Goal: Contribute content

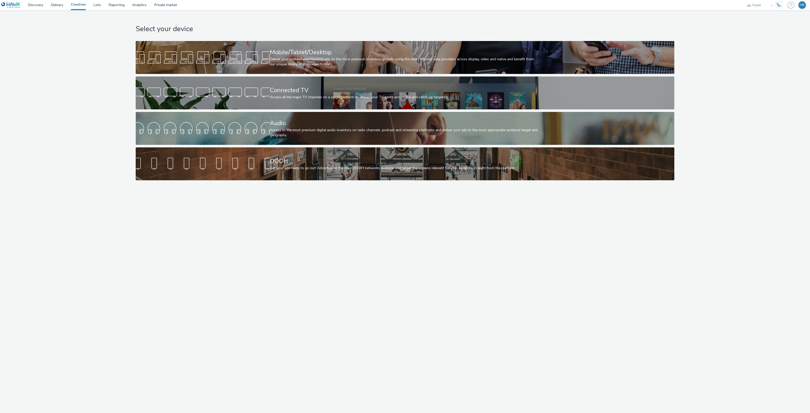
select select "11a7df10-284f-415c-b52a-427acf4c31ae"
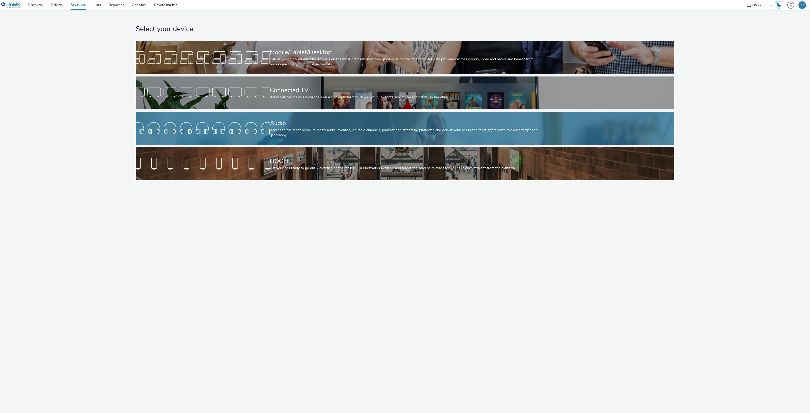
click at [346, 128] on div "Access to the most premium digital audio inventory on radio channels, podcast a…" at bounding box center [404, 133] width 268 height 10
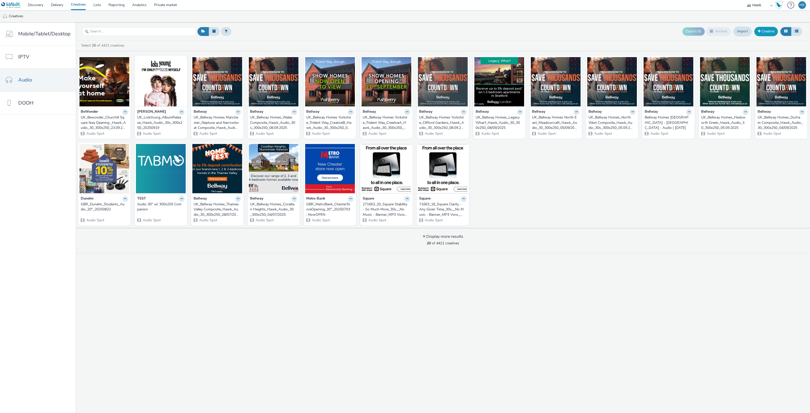
click at [761, 32] on link "Creative" at bounding box center [766, 31] width 24 height 9
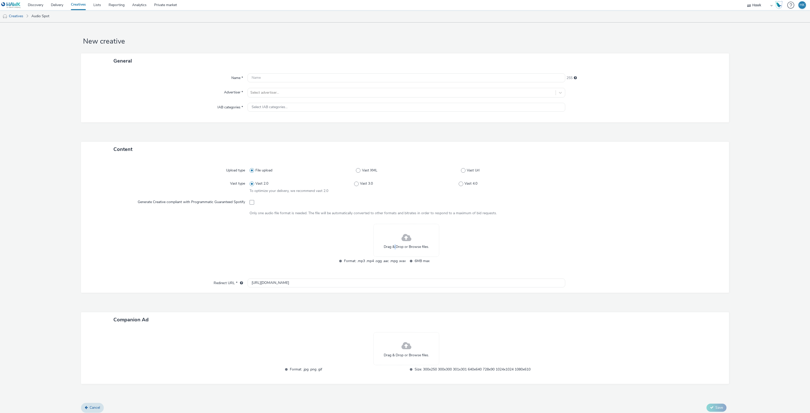
click at [392, 245] on div "Drag & Drop or Browse files." at bounding box center [406, 240] width 66 height 33
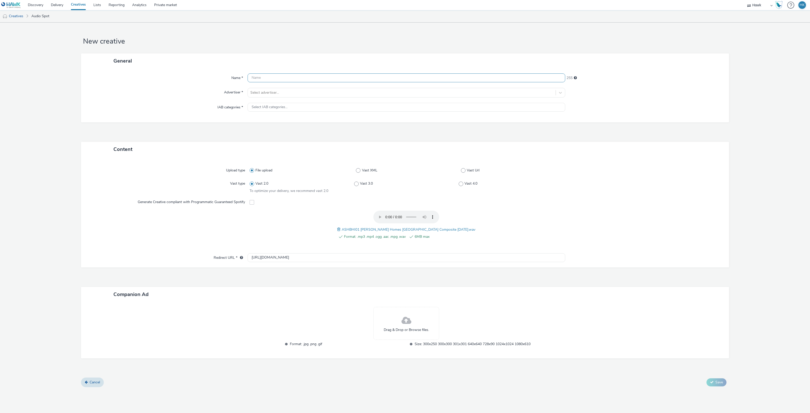
click at [305, 79] on input "text" at bounding box center [407, 77] width 318 height 9
paste input "UK_Ashberry Homes_West Midlands Composite_Hawk_Audio_30_300x250_45929_"
drag, startPoint x: 394, startPoint y: 78, endPoint x: 375, endPoint y: 77, distance: 18.7
click at [375, 77] on input "UK_Ashberry Homes_West Midlands Composite_Hawk_Audio_30_300x250_45929_" at bounding box center [407, 77] width 318 height 9
type input "UK_Ashberry Homes_West Midlands Composite_Hawk_Audio_30_300x250_29/9/2025"
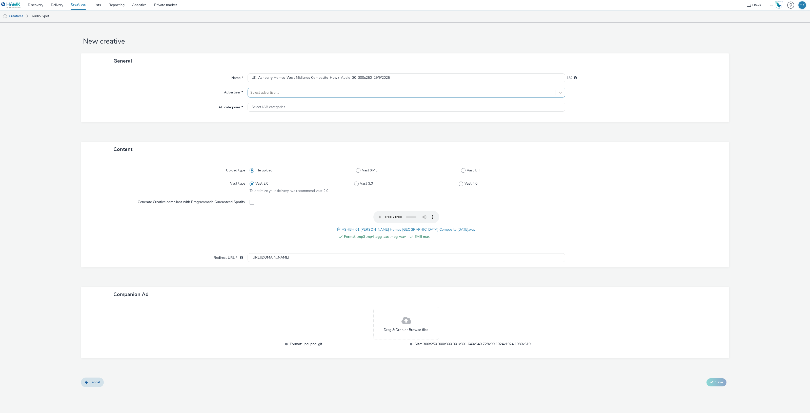
click at [318, 91] on div at bounding box center [401, 93] width 303 height 6
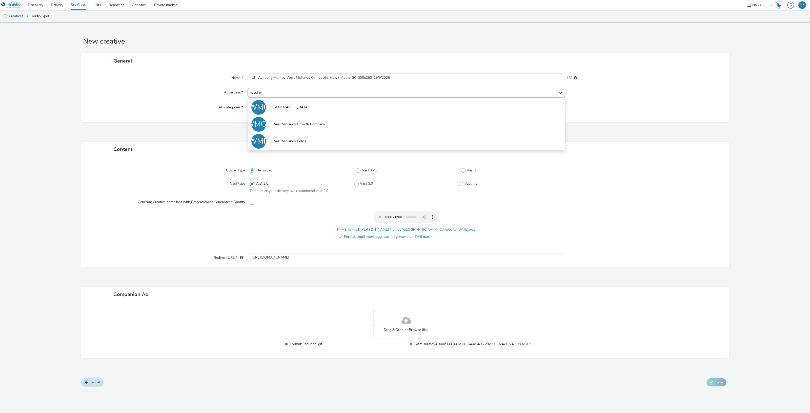
type input "west mi"
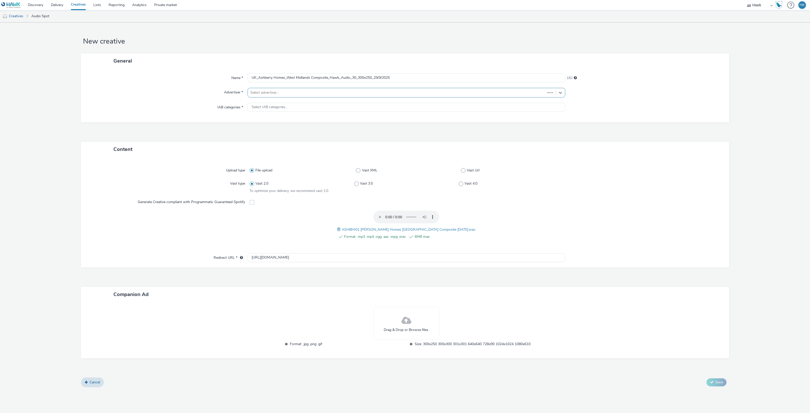
drag, startPoint x: 281, startPoint y: 92, endPoint x: 269, endPoint y: 92, distance: 11.6
click at [269, 92] on div at bounding box center [396, 93] width 293 height 6
click at [269, 92] on div at bounding box center [401, 93] width 303 height 6
type input "ashbe"
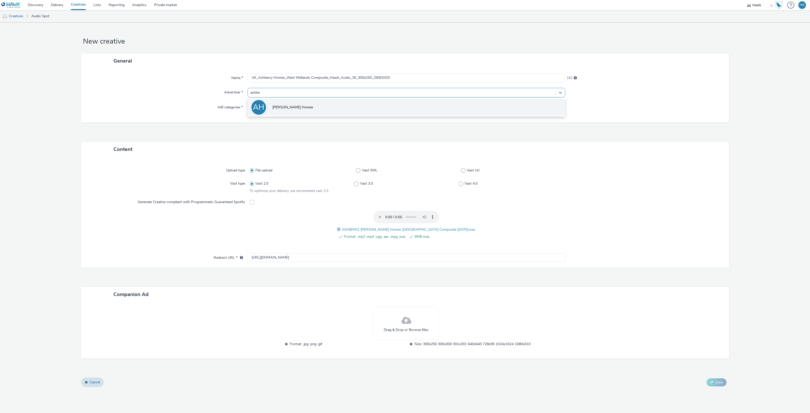
click at [283, 112] on li "AH Ashberry Homes" at bounding box center [407, 106] width 318 height 17
type input "http://www.ashberryhomes.co.uk"
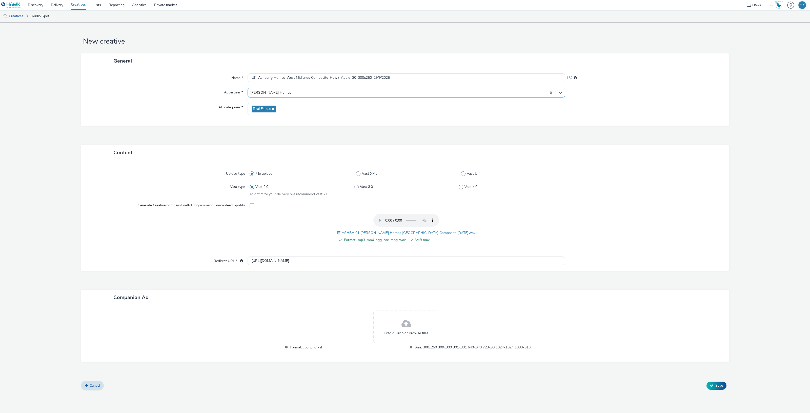
click at [403, 319] on span at bounding box center [407, 323] width 10 height 13
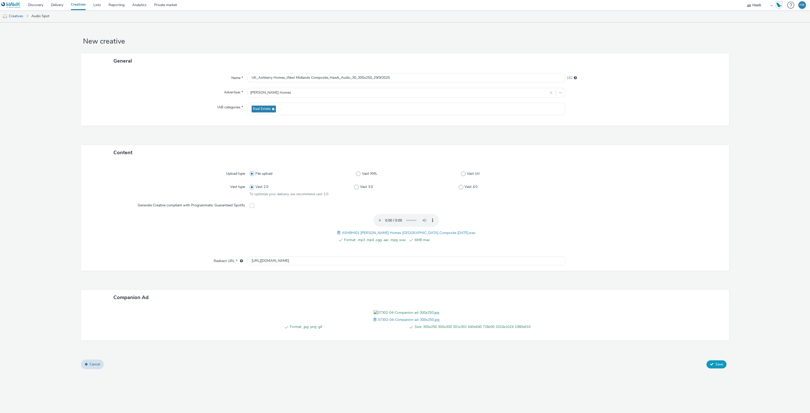
click at [710, 366] on icon at bounding box center [712, 364] width 4 height 4
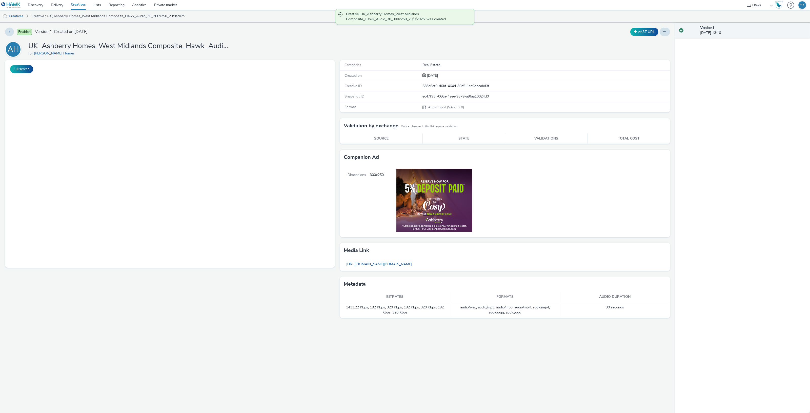
click at [75, 5] on link "Creatives" at bounding box center [78, 5] width 23 height 10
click at [59, 3] on link "Delivery" at bounding box center [57, 5] width 20 height 10
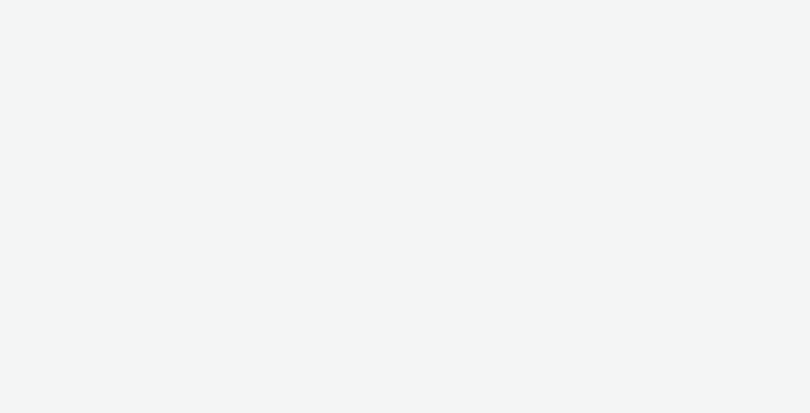
select select "11a7df10-284f-415c-b52a-427acf4c31ae"
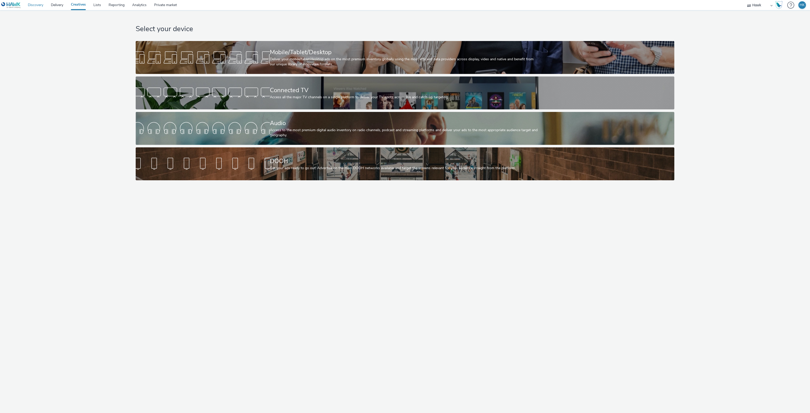
click at [37, 7] on link "Discovery" at bounding box center [35, 5] width 23 height 10
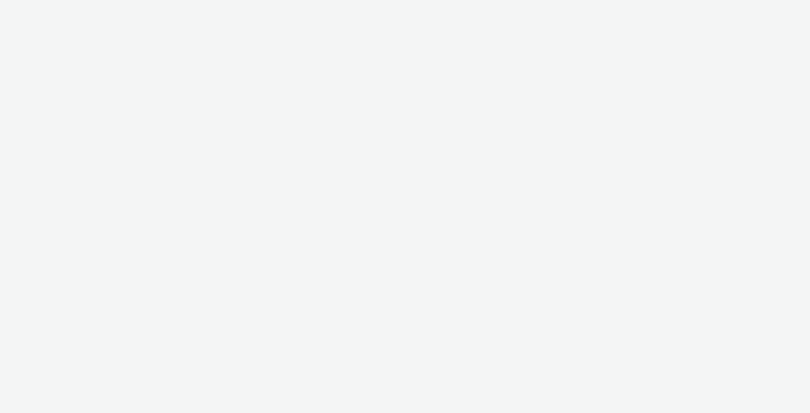
select select "11a7df10-284f-415c-b52a-427acf4c31ae"
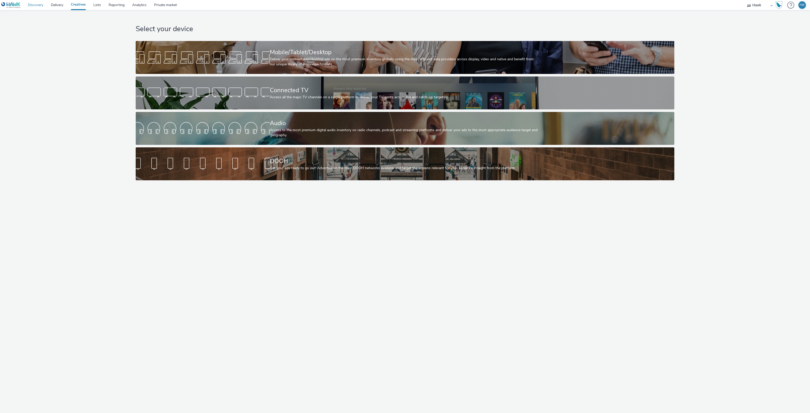
click at [35, 6] on link "Discovery" at bounding box center [35, 5] width 23 height 10
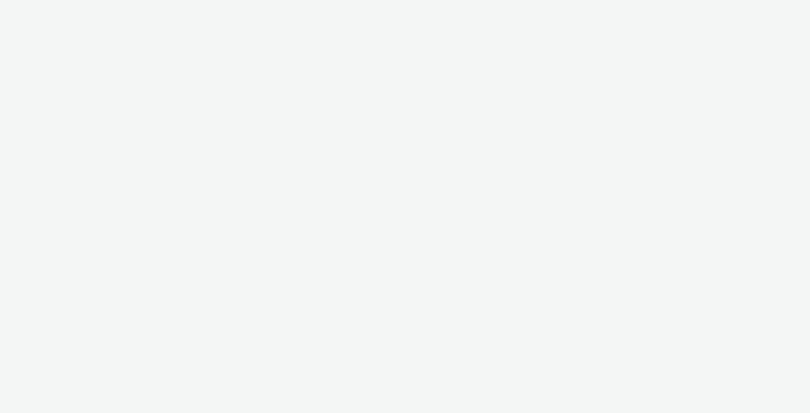
select select "11a7df10-284f-415c-b52a-427acf4c31ae"
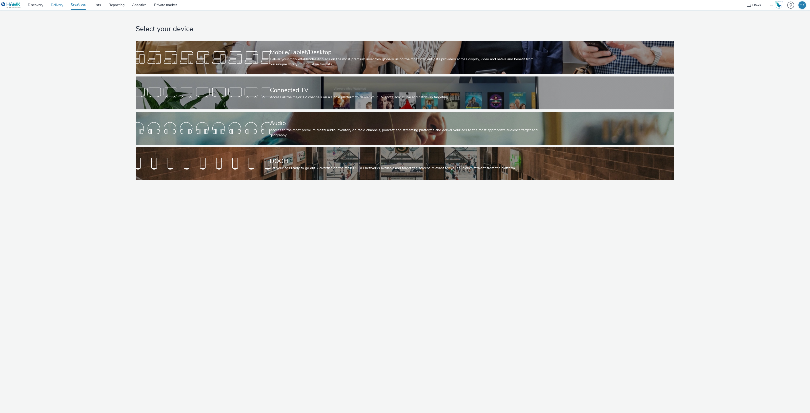
click at [51, 8] on link "Delivery" at bounding box center [57, 5] width 20 height 10
